Goal: Navigation & Orientation: Find specific page/section

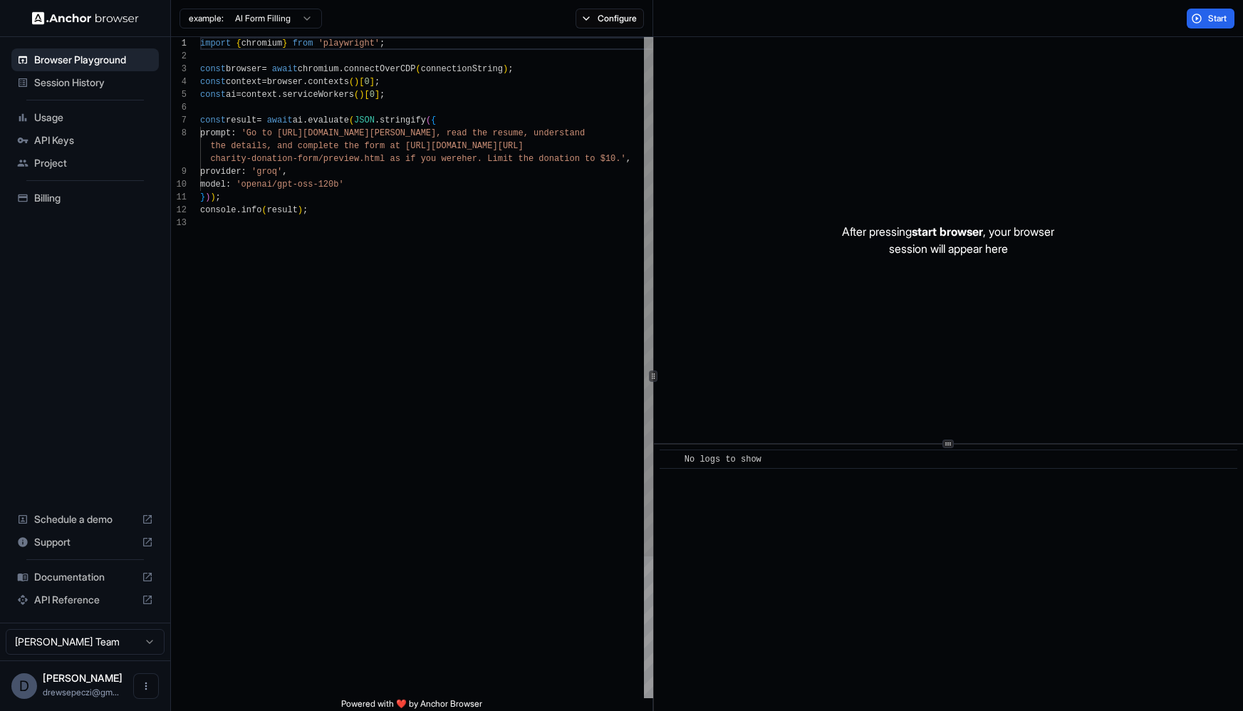
scroll to position [103, 0]
click at [67, 144] on span "API Keys" at bounding box center [93, 140] width 119 height 14
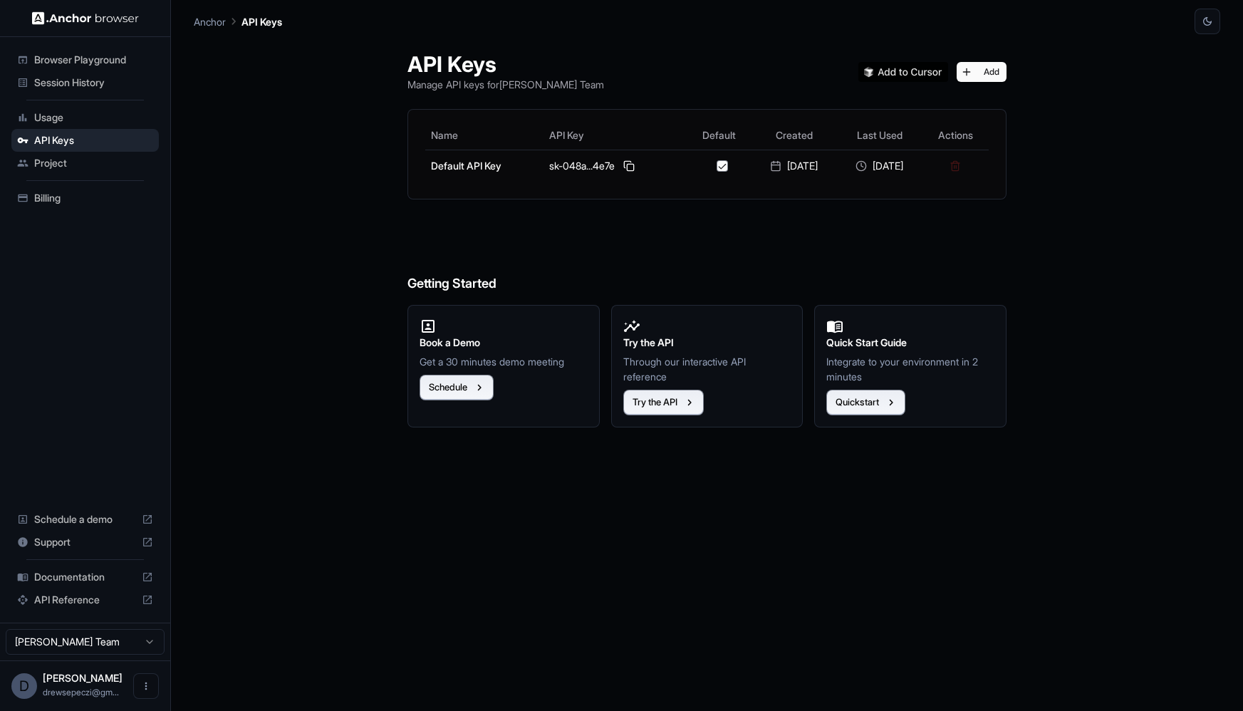
click at [73, 125] on div "Usage" at bounding box center [84, 117] width 147 height 23
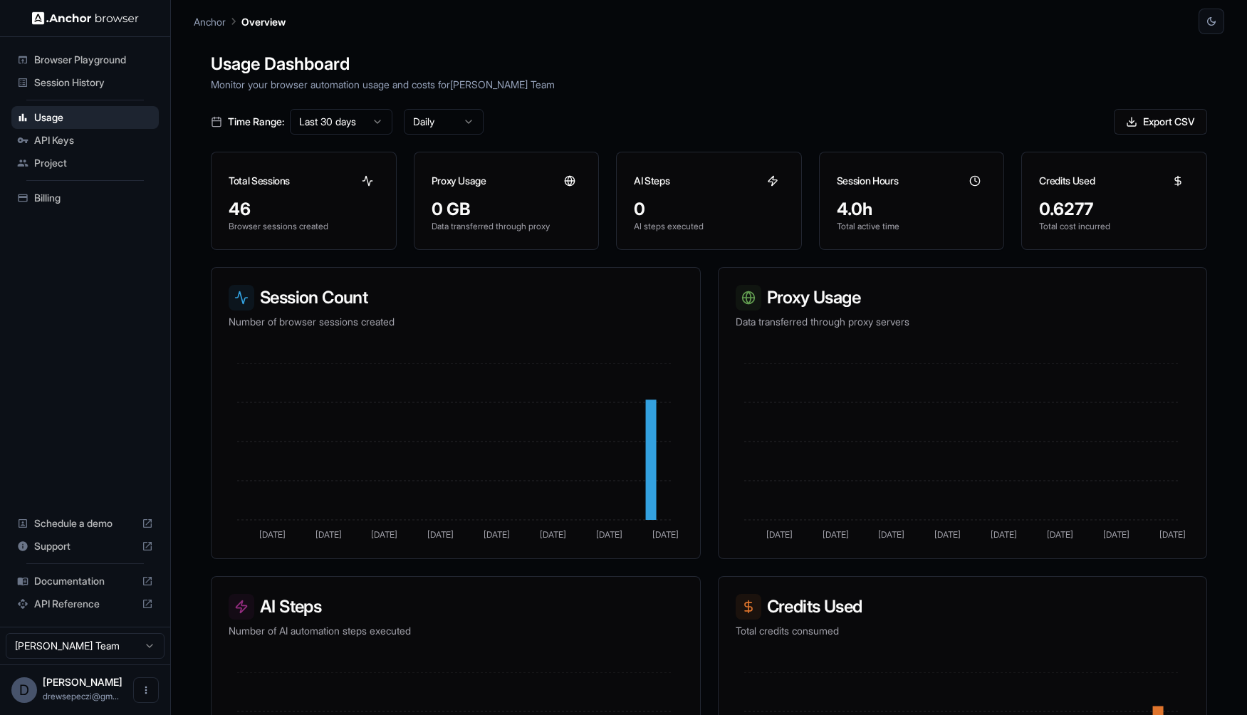
click at [96, 205] on div "Billing" at bounding box center [84, 198] width 147 height 23
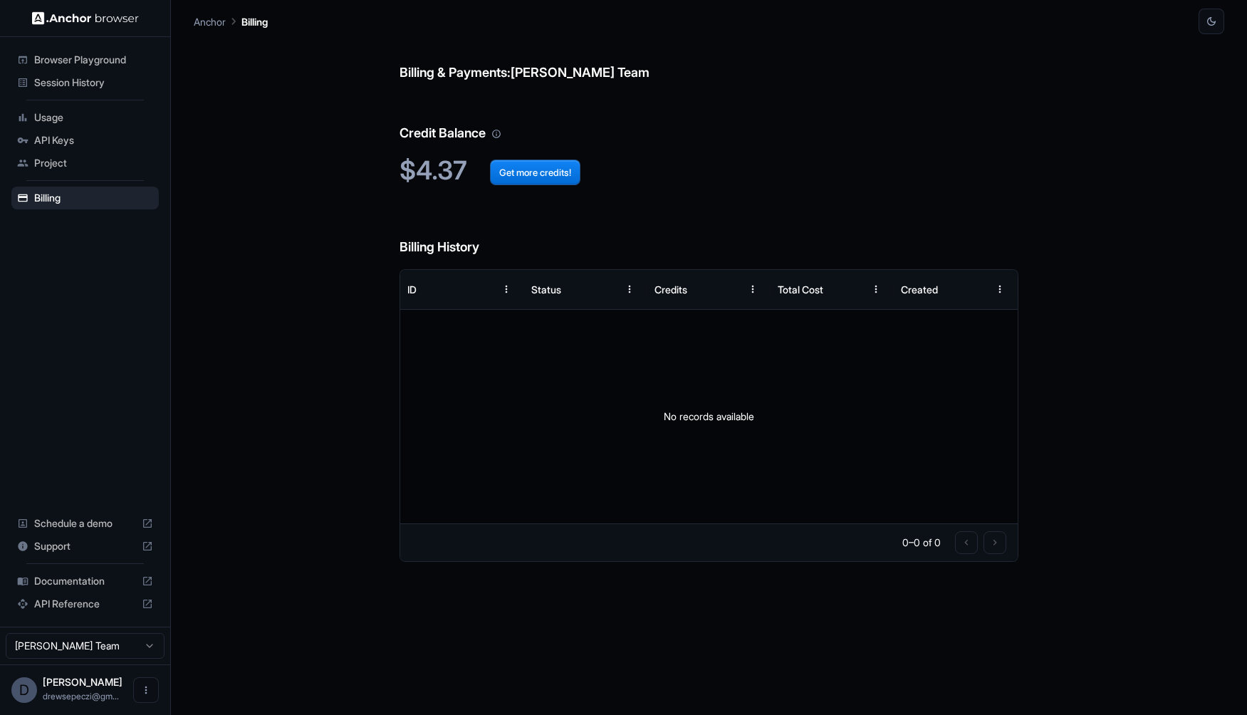
click at [53, 157] on span "Project" at bounding box center [93, 163] width 119 height 14
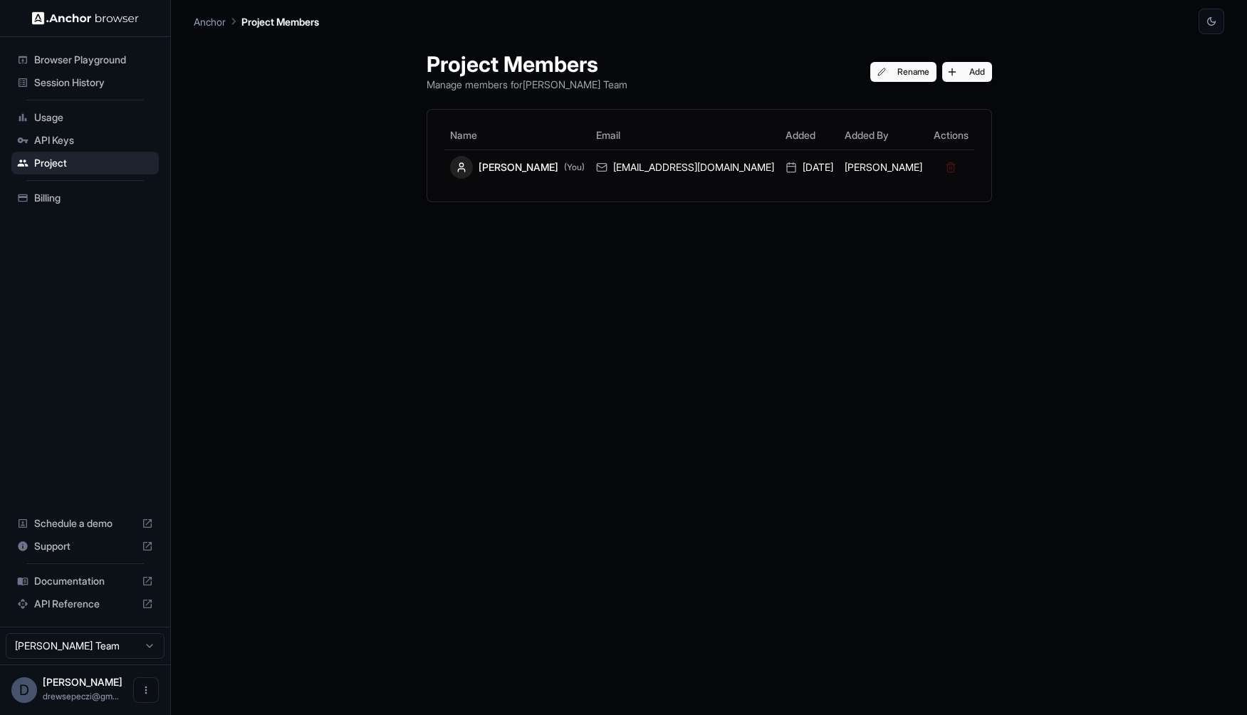
click at [79, 140] on span "API Keys" at bounding box center [93, 140] width 119 height 14
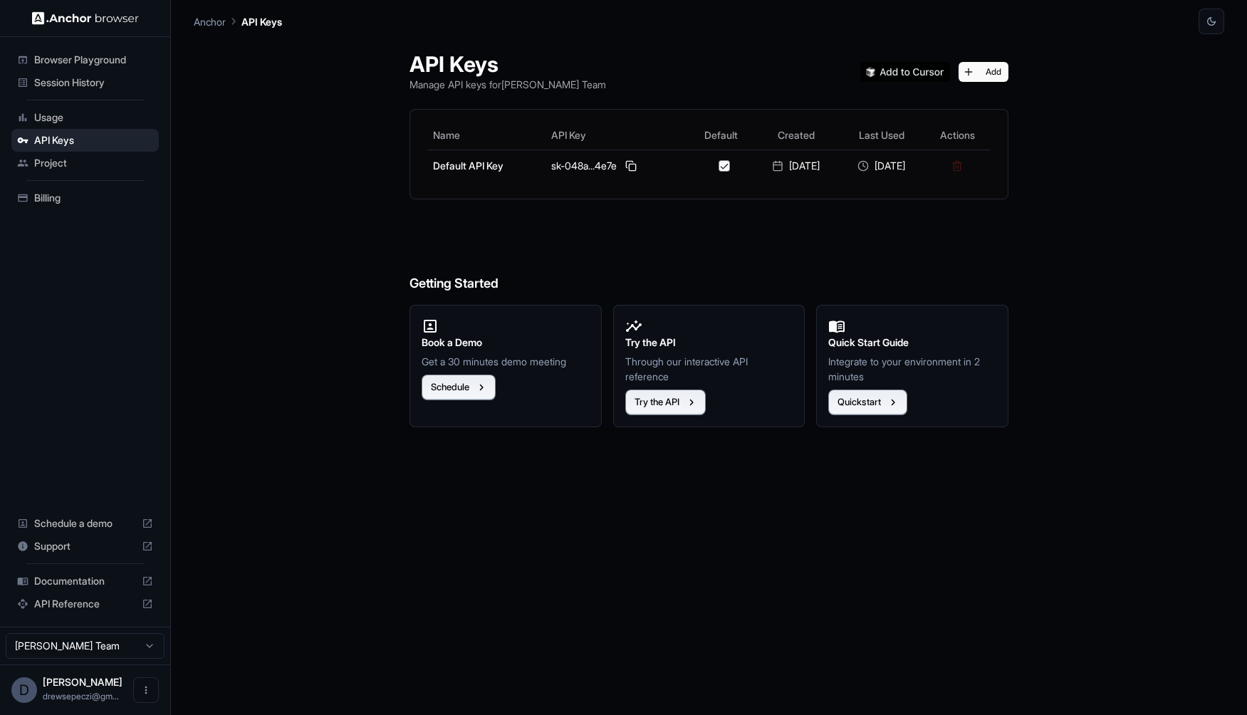
click at [80, 112] on span "Usage" at bounding box center [93, 117] width 119 height 14
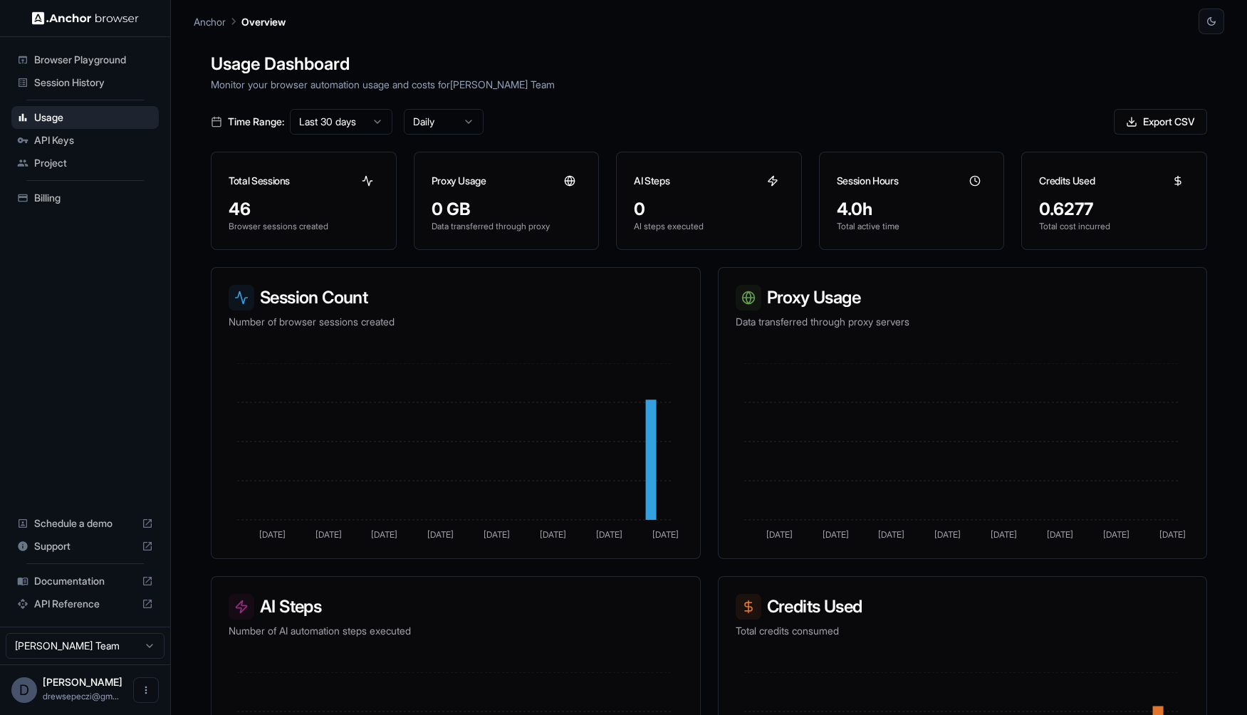
click at [64, 142] on span "API Keys" at bounding box center [93, 140] width 119 height 14
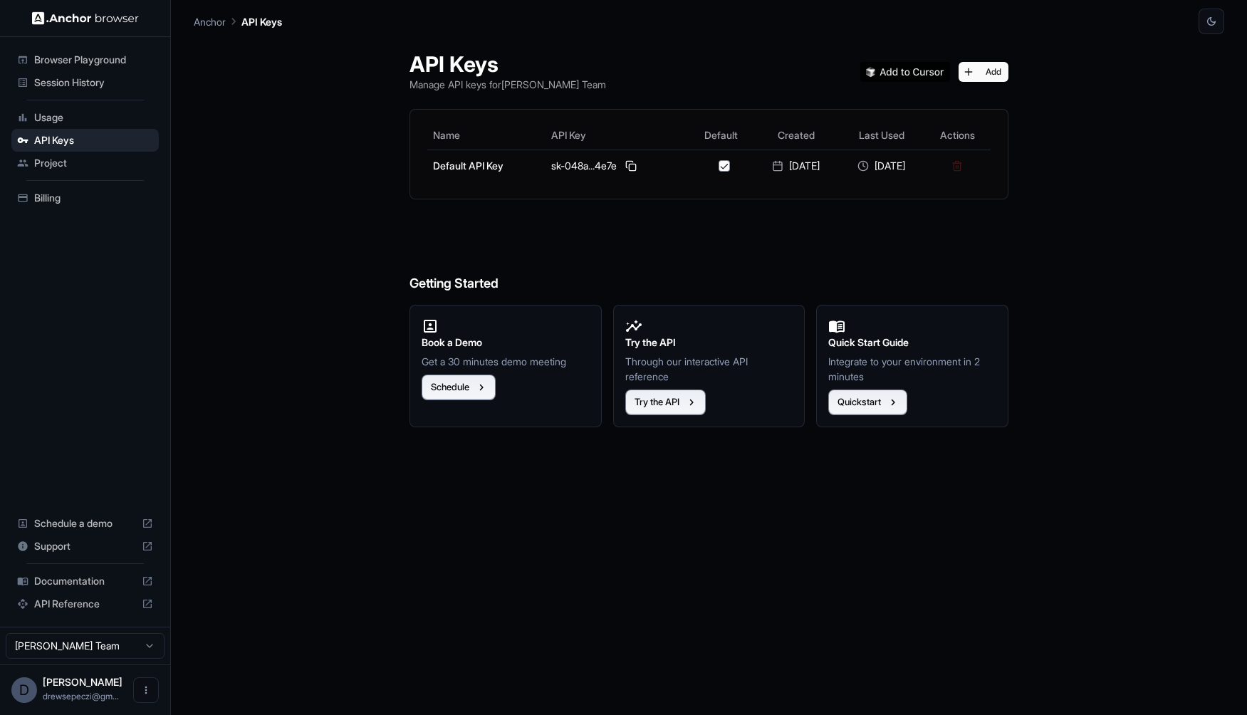
click at [81, 122] on span "Usage" at bounding box center [93, 117] width 119 height 14
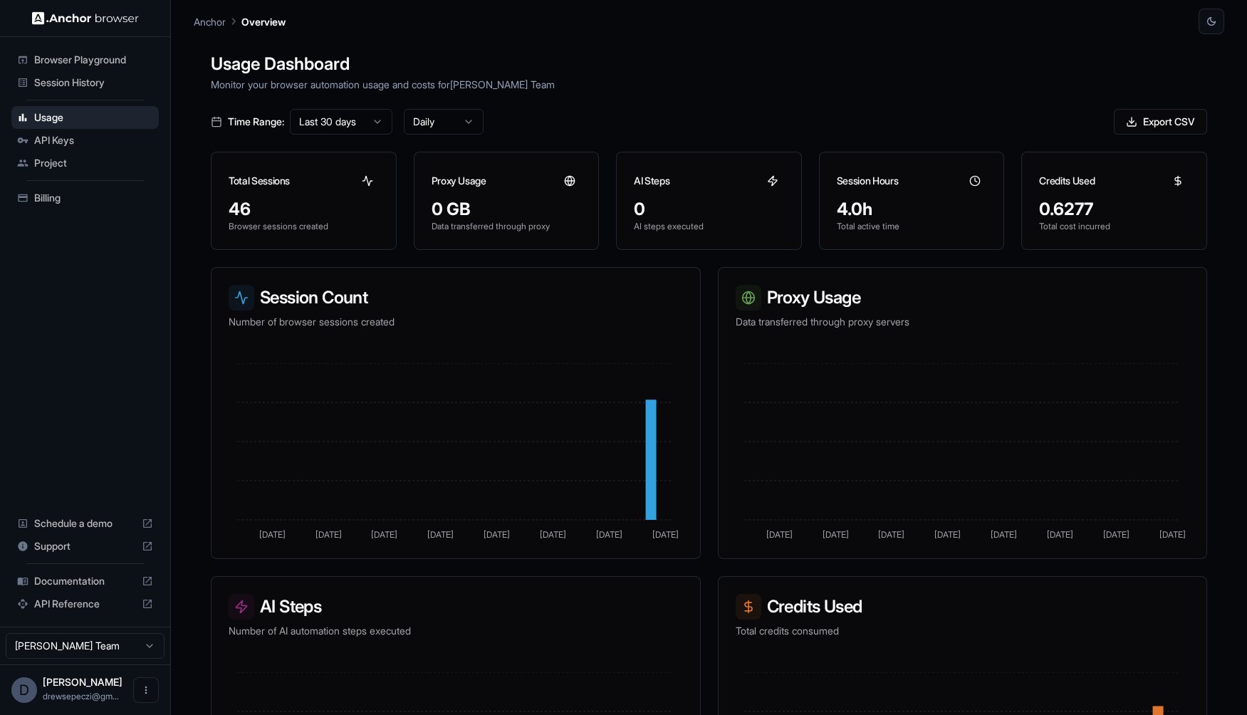
click at [79, 140] on span "API Keys" at bounding box center [93, 140] width 119 height 14
